Goal: Use online tool/utility: Use online tool/utility

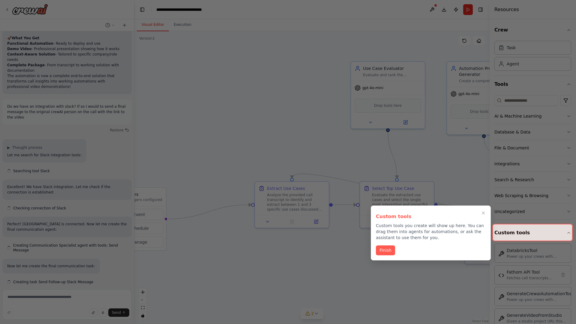
scroll to position [2536, 0]
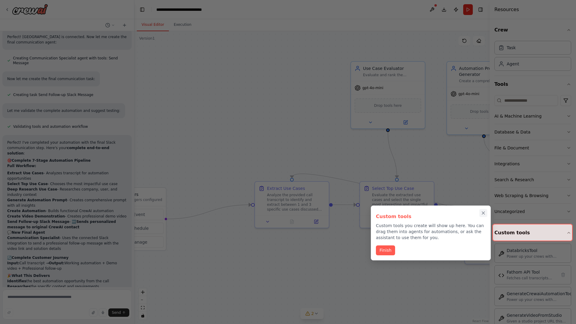
click at [484, 213] on icon "Close walkthrough" at bounding box center [483, 213] width 3 height 3
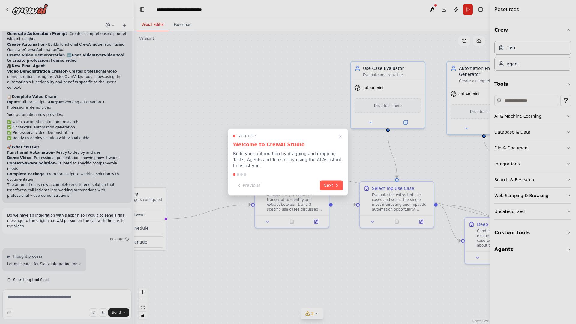
scroll to position [2536, 0]
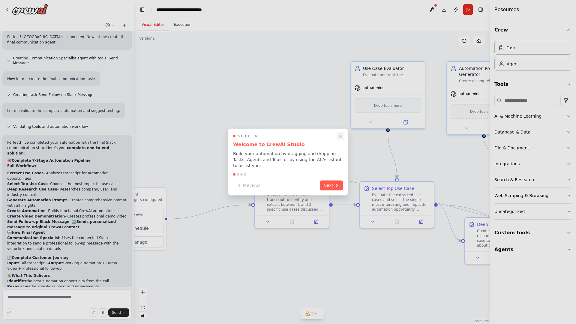
click at [341, 136] on icon "Close walkthrough" at bounding box center [340, 136] width 3 height 3
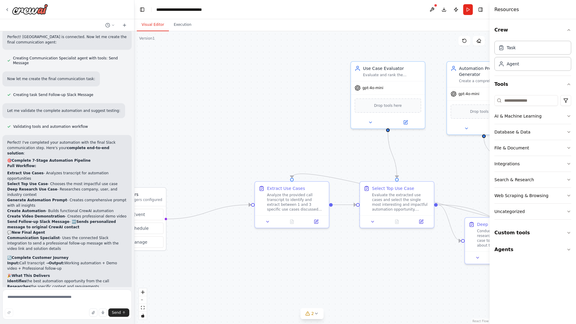
scroll to position [0, 0]
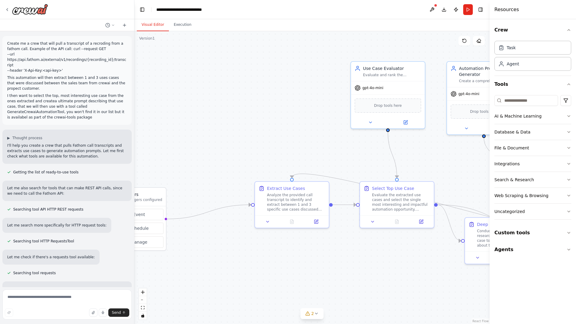
click at [8, 42] on p "Create me a crew that will pull a transcript of a recroding from a fathom call.…" at bounding box center [67, 57] width 120 height 32
click at [177, 66] on div ".deletable-edge-delete-btn { width: 20px; height: 20px; border: 0px solid #ffff…" at bounding box center [311, 177] width 355 height 293
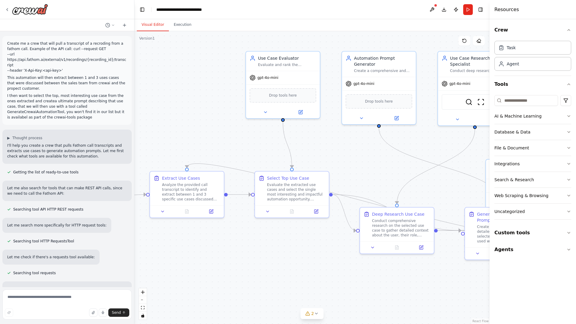
drag, startPoint x: 215, startPoint y: 109, endPoint x: 89, endPoint y: 97, distance: 126.6
click at [89, 97] on div "Create me a crew that will pull a transcript of a recroding from a fathom call.…" at bounding box center [288, 162] width 576 height 324
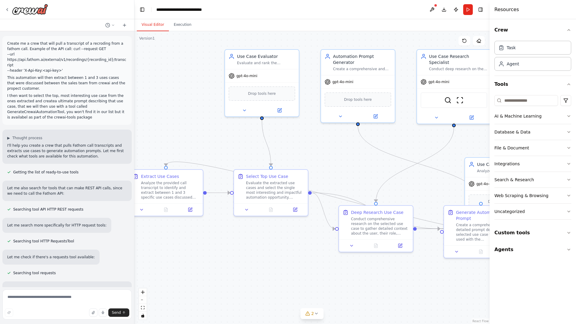
drag, startPoint x: 89, startPoint y: 97, endPoint x: 198, endPoint y: 160, distance: 126.1
click at [198, 160] on div "Create me a crew that will pull a transcript of a recroding from a fathom call.…" at bounding box center [288, 162] width 576 height 324
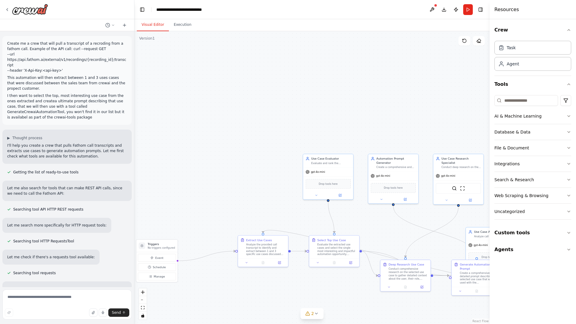
drag, startPoint x: 228, startPoint y: 46, endPoint x: 255, endPoint y: 82, distance: 44.9
click at [255, 82] on div ".deletable-edge-delete-btn { width: 20px; height: 20px; border: 0px solid #ffff…" at bounding box center [311, 177] width 355 height 293
